Goal: Transaction & Acquisition: Purchase product/service

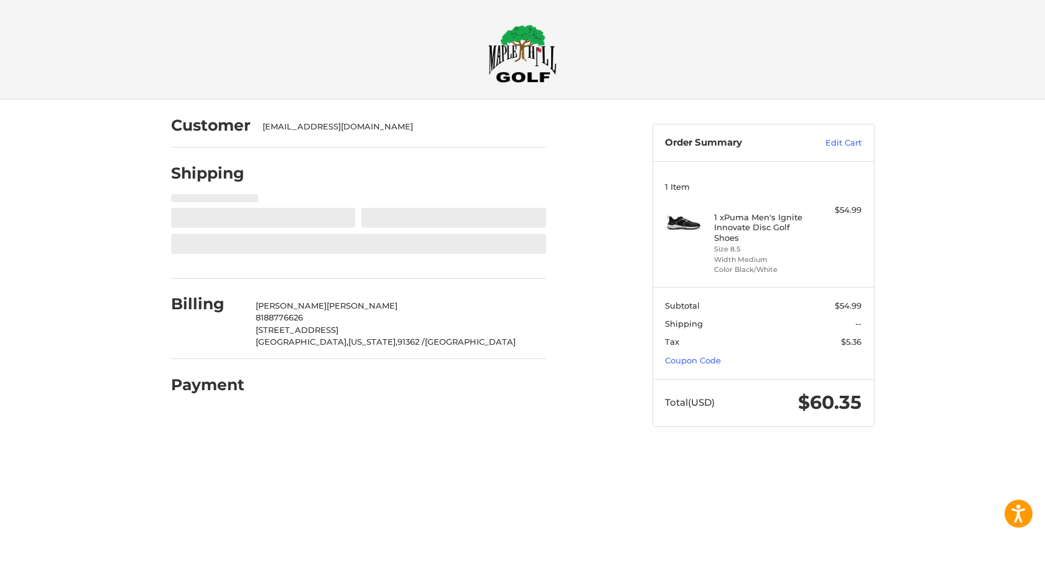
select select "**"
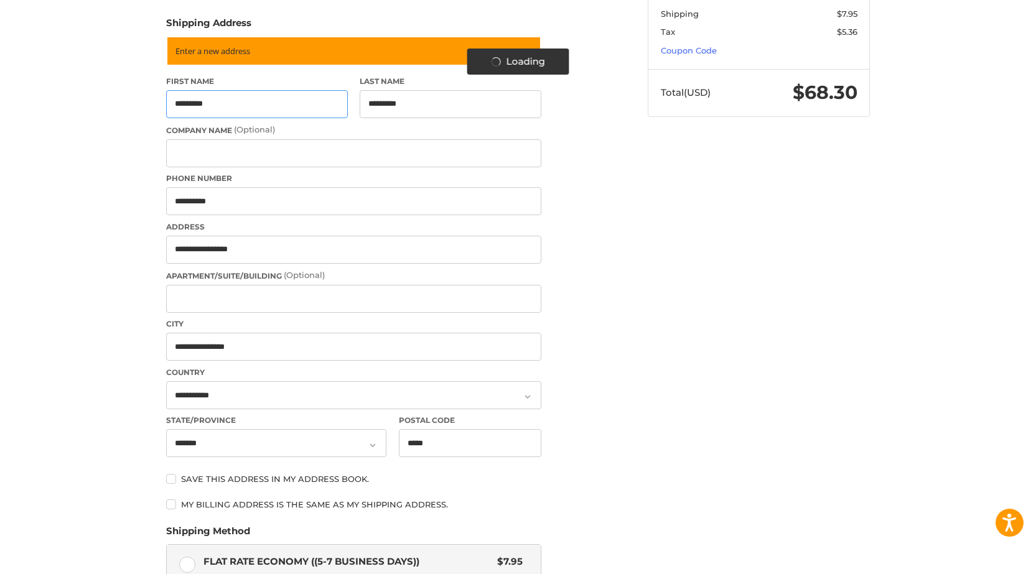
scroll to position [311, 0]
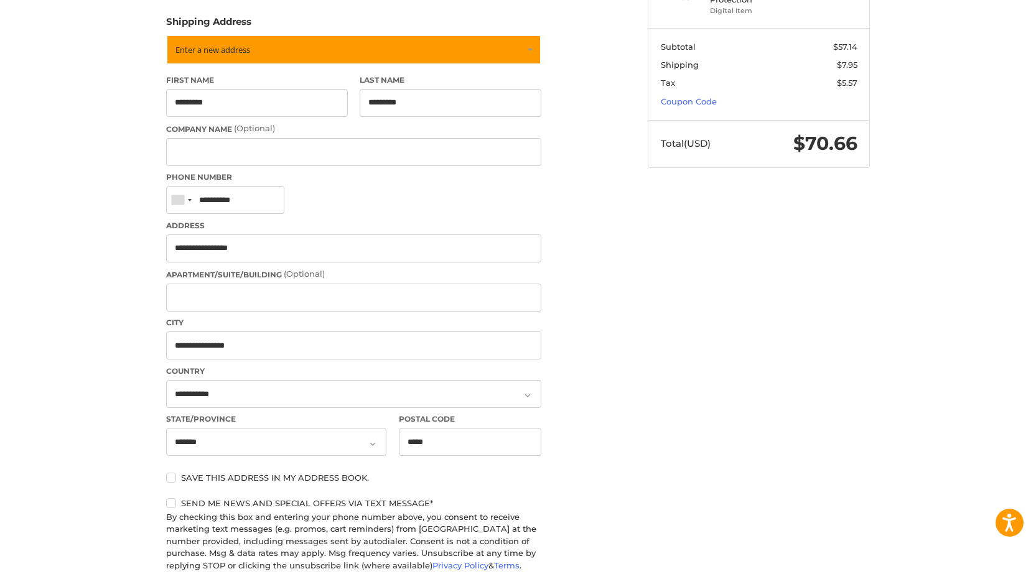
drag, startPoint x: 237, startPoint y: 202, endPoint x: 160, endPoint y: 198, distance: 77.2
click at [111, 171] on div "Customer [EMAIL_ADDRESS][DOMAIN_NAME] Shipping Shipping Address Enter a new add…" at bounding box center [518, 352] width 1036 height 1126
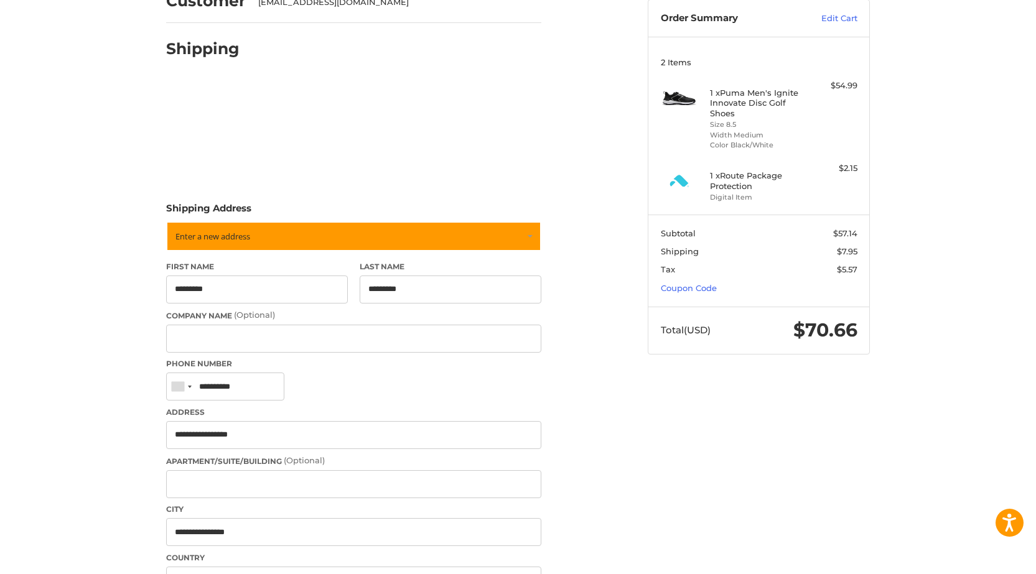
scroll to position [0, 0]
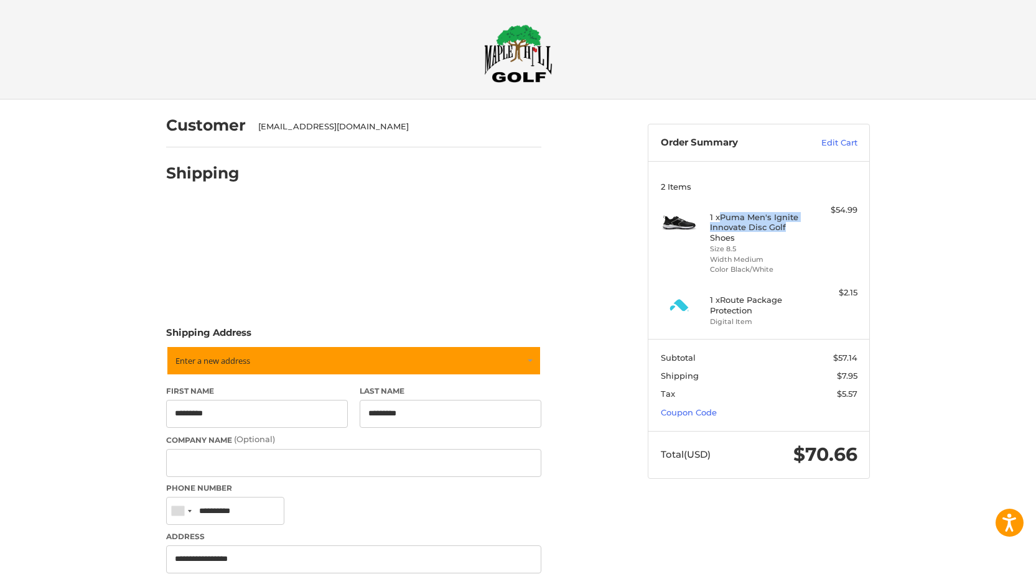
drag, startPoint x: 721, startPoint y: 213, endPoint x: 786, endPoint y: 229, distance: 66.7
click at [786, 229] on h4 "1 x Puma Men's Ignite Innovate Disc Golf Shoes" at bounding box center [757, 227] width 95 height 30
copy h4 "Puma Men's Ignite Innovate Disc Golf"
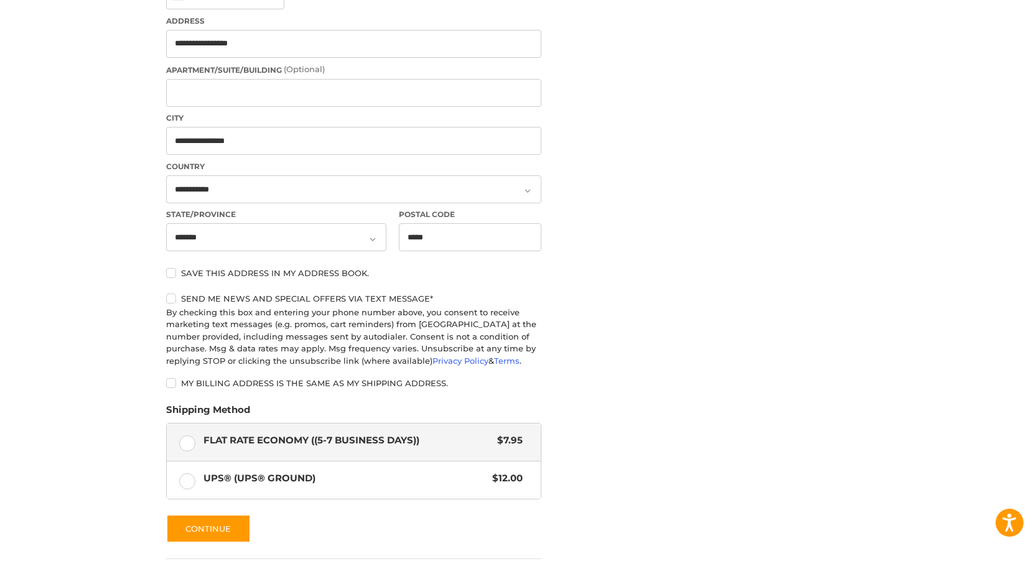
scroll to position [640, 0]
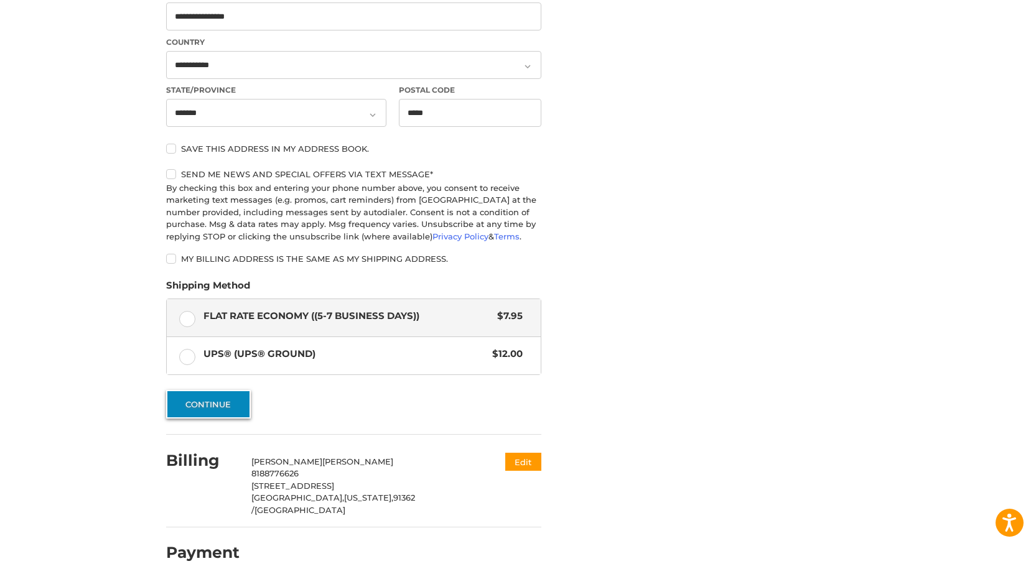
click at [195, 407] on button "Continue" at bounding box center [208, 404] width 85 height 29
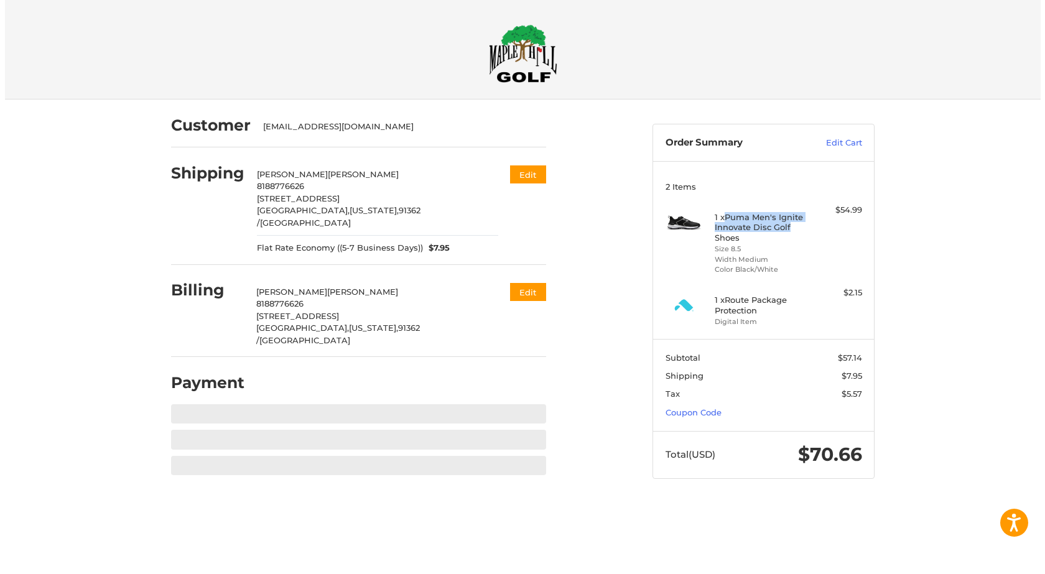
scroll to position [0, 0]
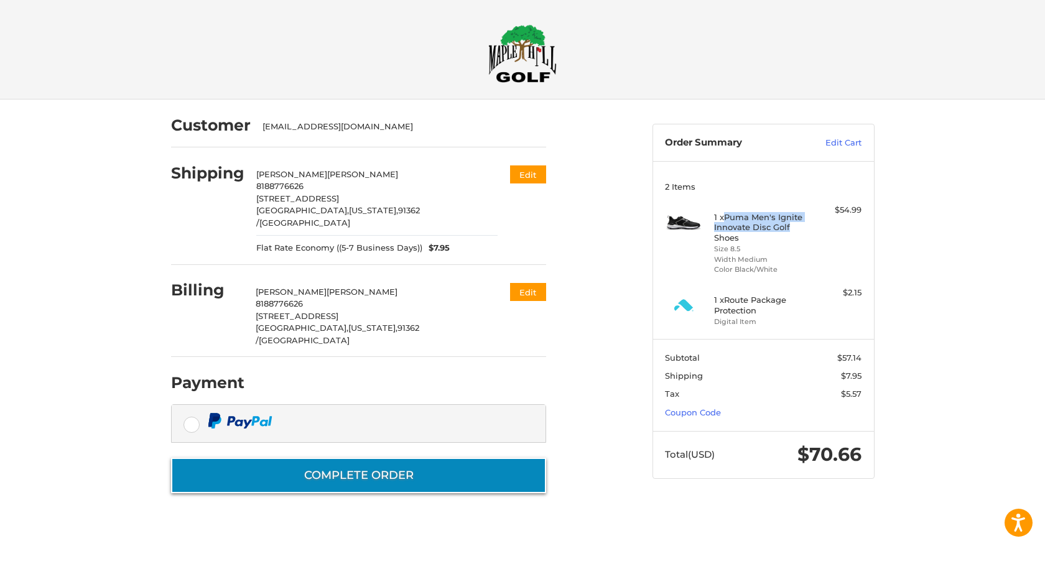
click at [345, 458] on button "Complete order" at bounding box center [358, 475] width 375 height 35
